Goal: Find contact information: Find contact information

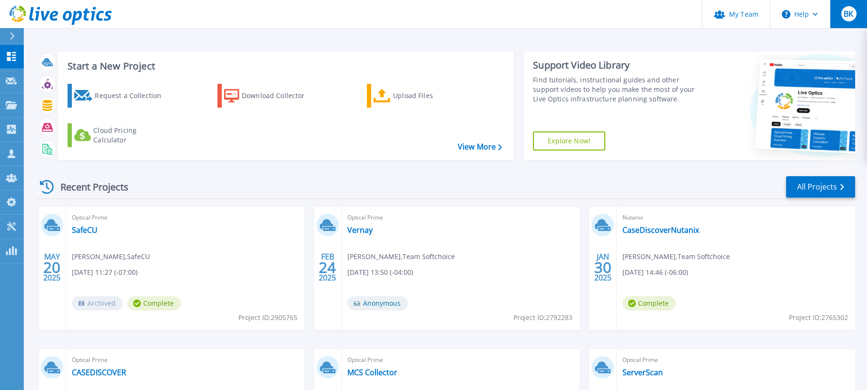
click at [852, 15] on span "BK" at bounding box center [848, 14] width 10 height 8
click at [805, 2] on button "Help" at bounding box center [799, 14] width 59 height 29
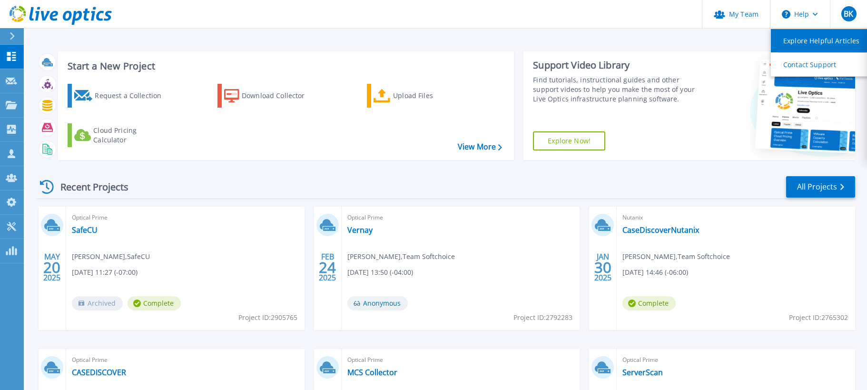
click at [798, 36] on link "Explore Helpful Articles" at bounding box center [823, 40] width 106 height 23
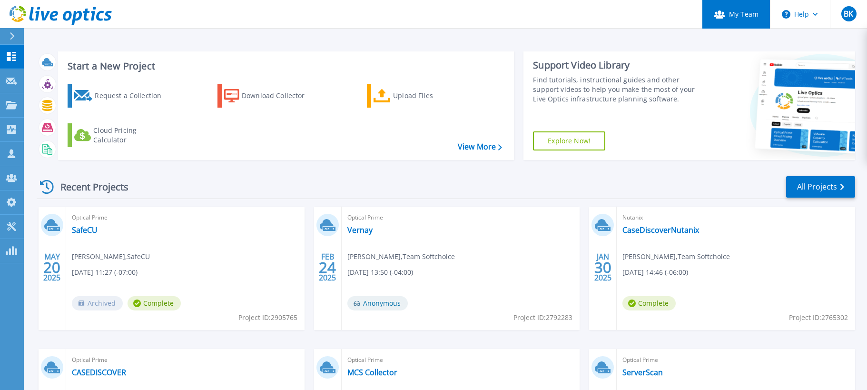
click at [756, 26] on link "My Team" at bounding box center [736, 14] width 68 height 29
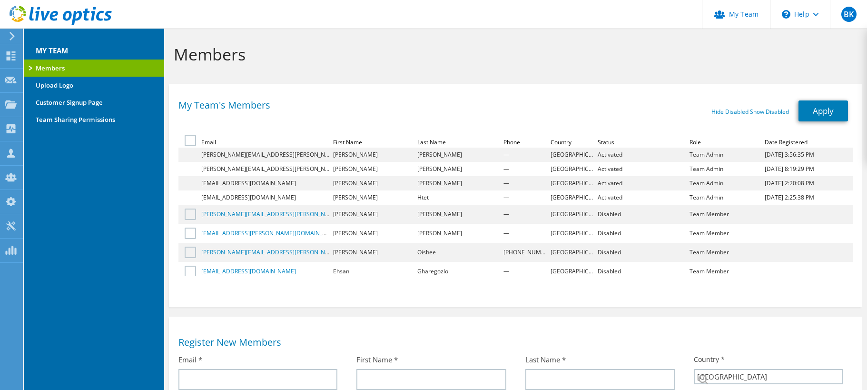
select select "37"
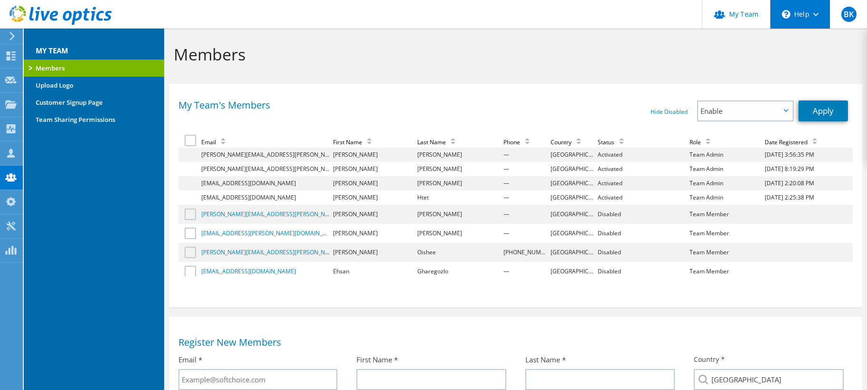
click at [799, 23] on div "\n Help" at bounding box center [800, 14] width 60 height 29
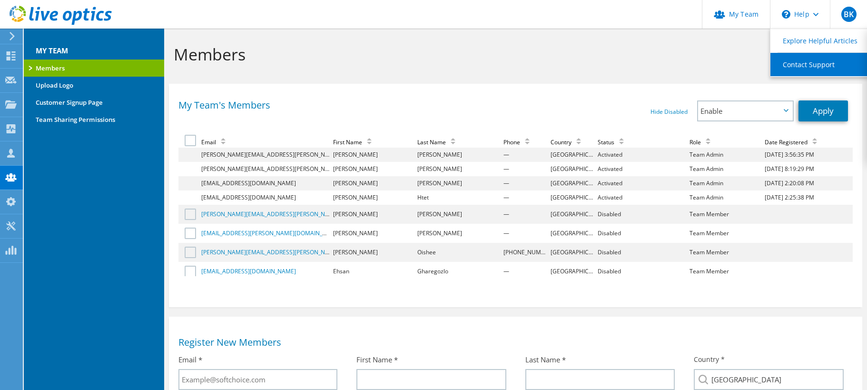
click at [812, 59] on link "Contact Support" at bounding box center [823, 64] width 106 height 23
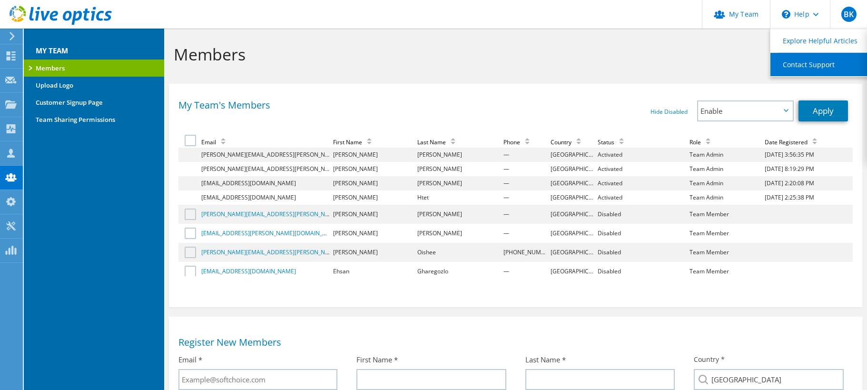
click at [812, 59] on link "Contact Support" at bounding box center [823, 64] width 106 height 23
